Goal: Task Accomplishment & Management: Use online tool/utility

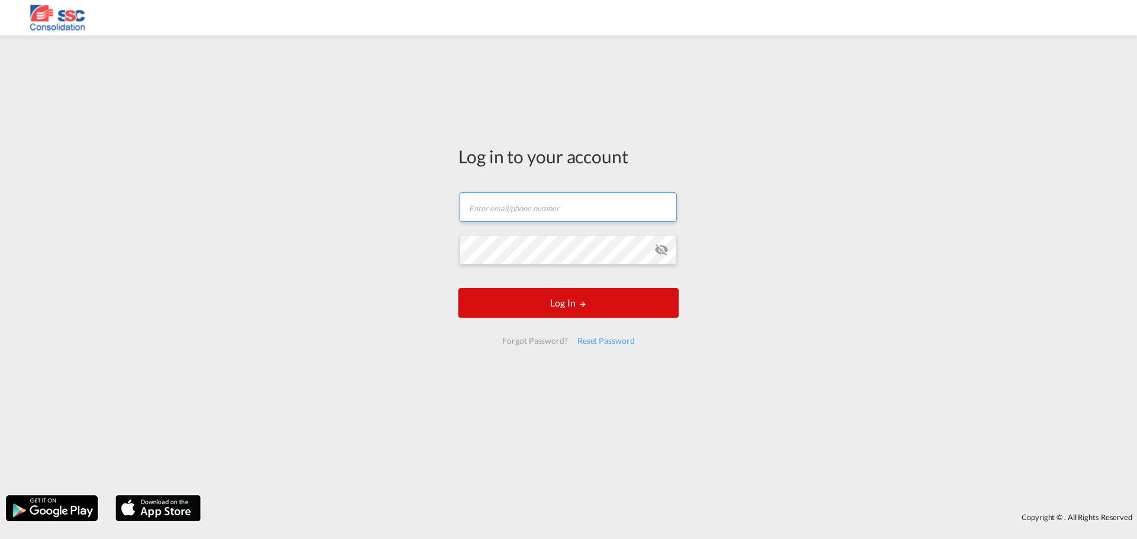
click at [538, 213] on input "text" at bounding box center [567, 207] width 217 height 30
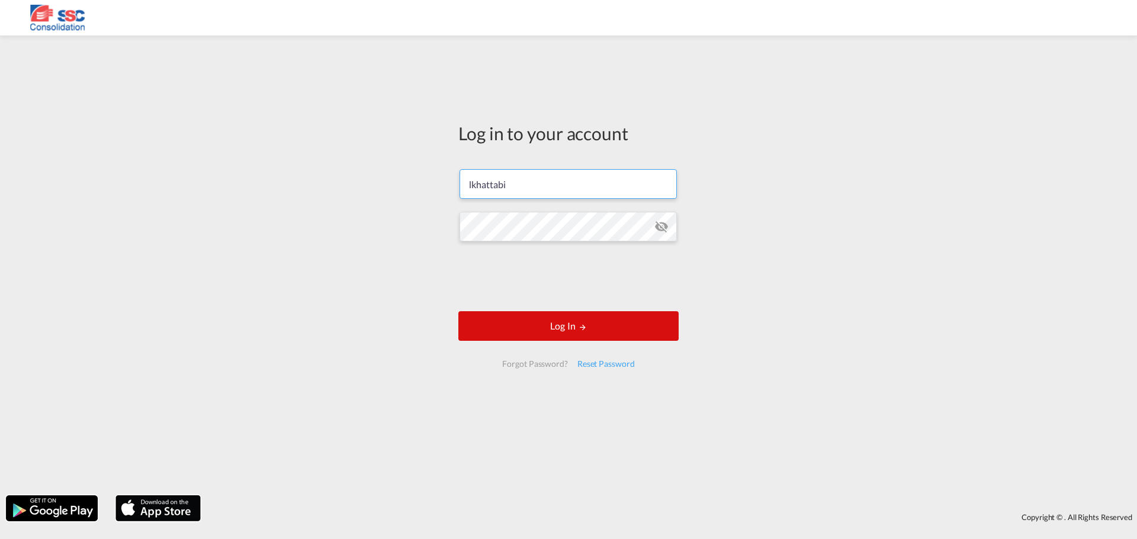
type input "[EMAIL_ADDRESS][DOMAIN_NAME]"
click at [616, 329] on button "Log In" at bounding box center [568, 326] width 220 height 30
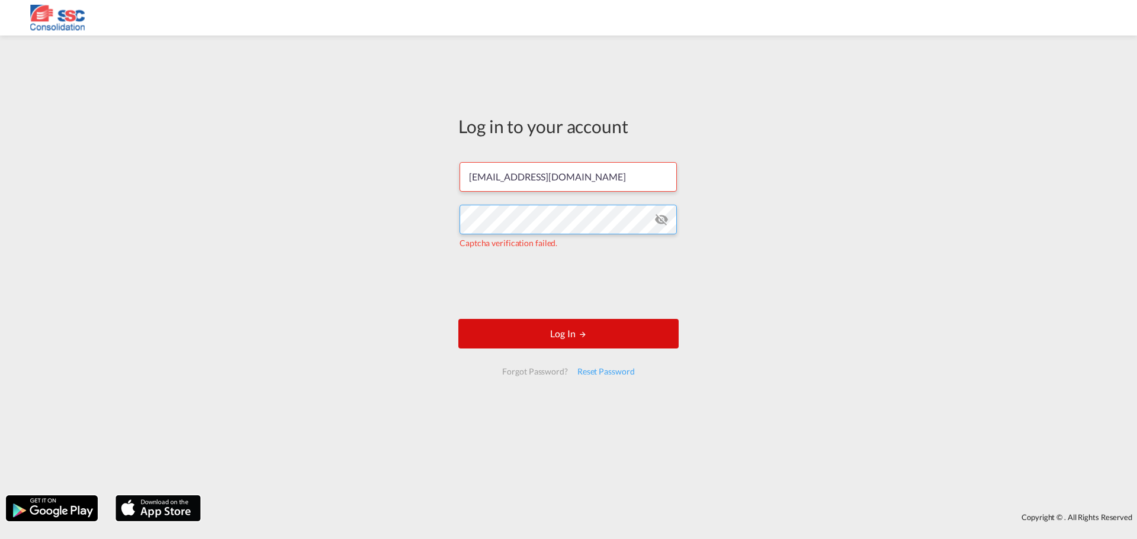
click at [362, 210] on div "Log in to your account [EMAIL_ADDRESS][DOMAIN_NAME] Captcha verification failed…" at bounding box center [568, 265] width 1137 height 448
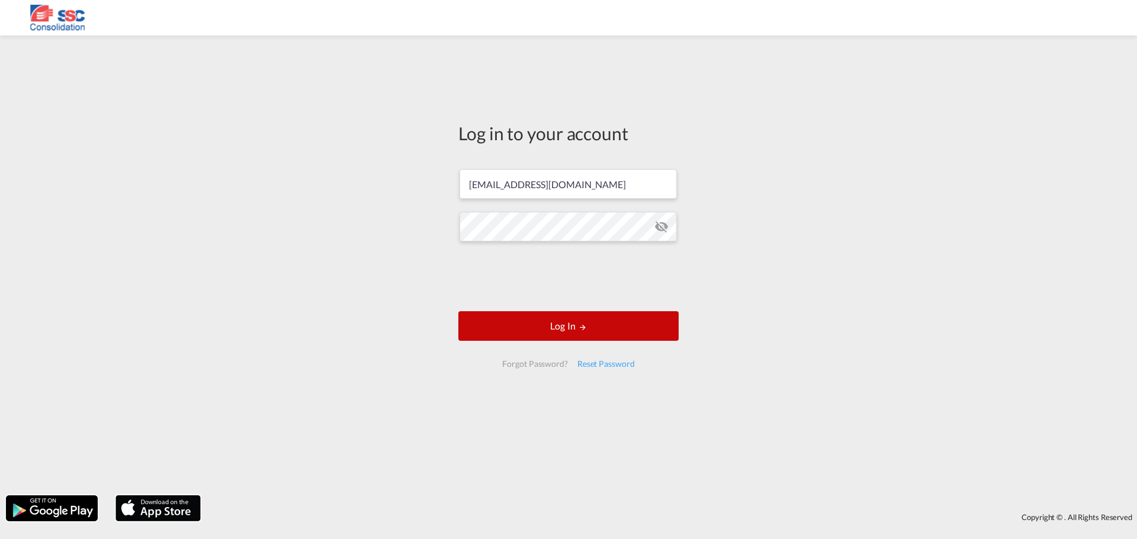
click at [568, 328] on button "Log In" at bounding box center [568, 326] width 220 height 30
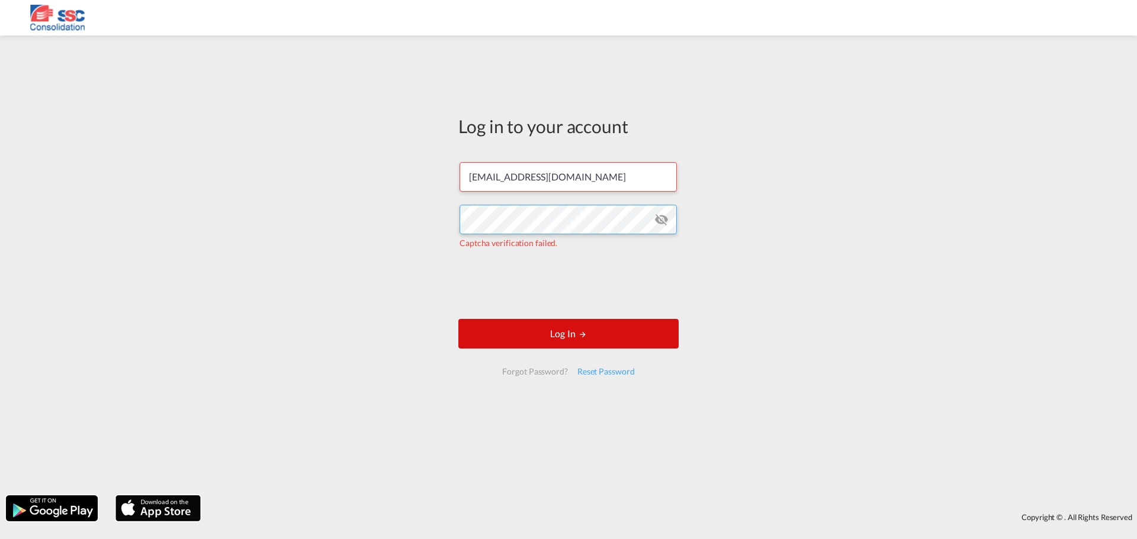
click at [323, 211] on div "Log in to your account [EMAIL_ADDRESS][DOMAIN_NAME] Captcha verification failed…" at bounding box center [568, 265] width 1137 height 448
click at [424, 219] on div "Log in to your account [EMAIL_ADDRESS][DOMAIN_NAME] Captcha verification failed…" at bounding box center [568, 265] width 1137 height 448
click at [657, 221] on md-icon "icon-eye-off" at bounding box center [661, 220] width 14 height 14
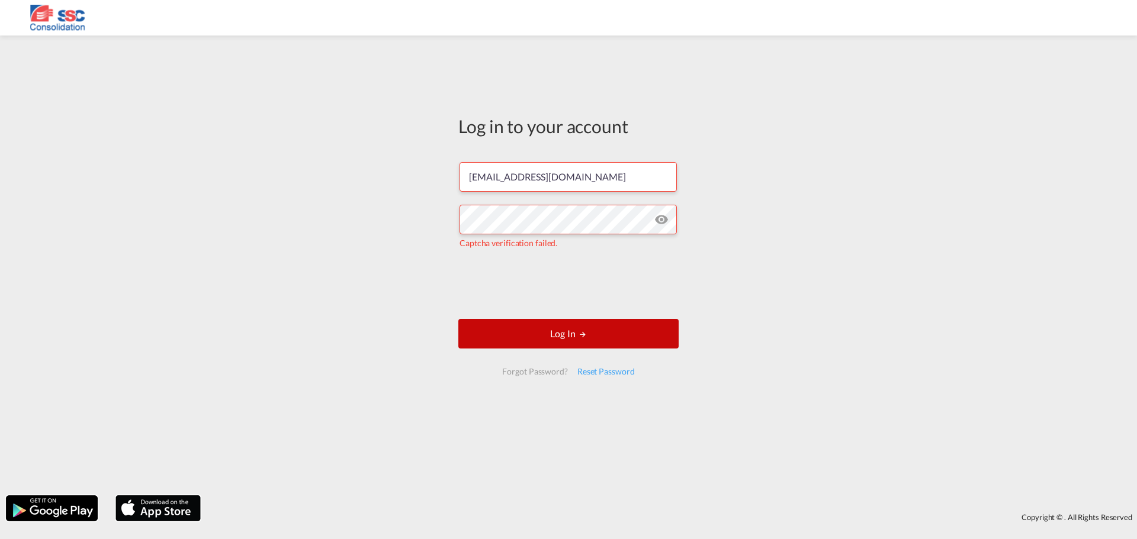
click at [552, 333] on button "Log In" at bounding box center [568, 334] width 220 height 30
